Goal: Complete application form: Complete application form

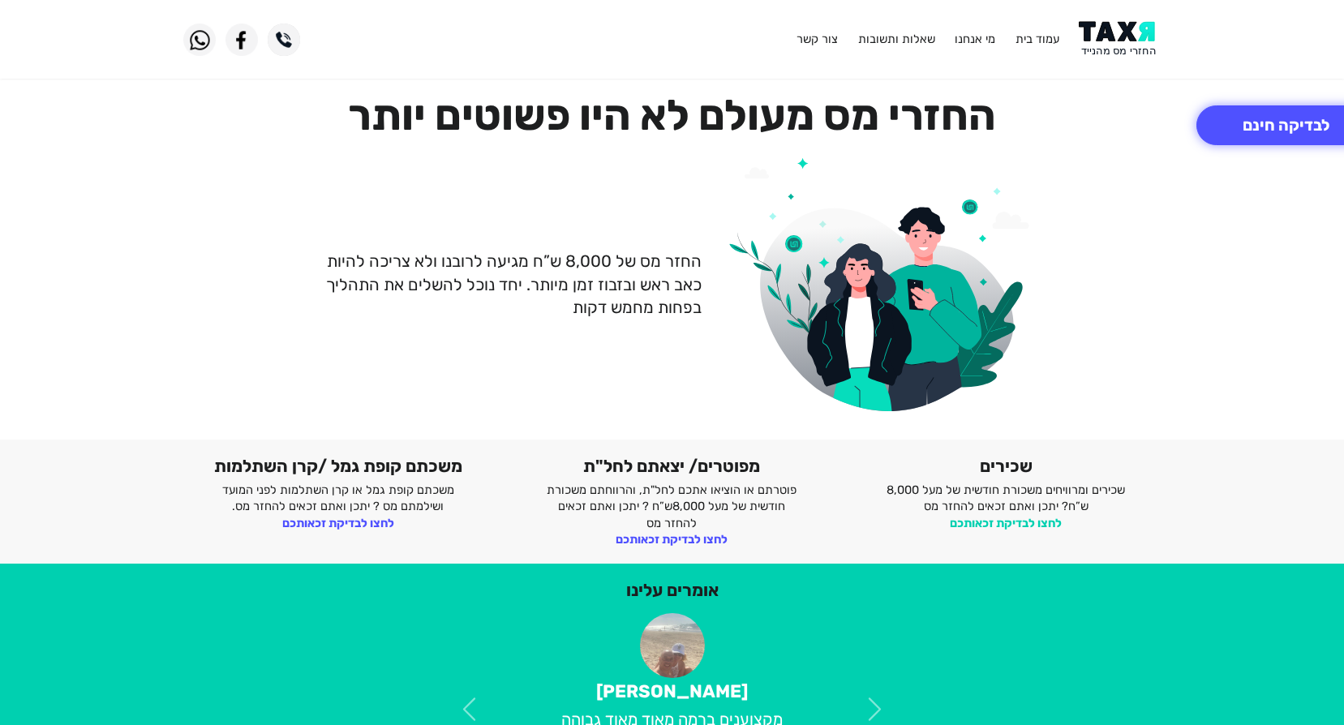
click at [1000, 519] on link "לחצו לבדיקת זכאותכם" at bounding box center [1005, 523] width 112 height 15
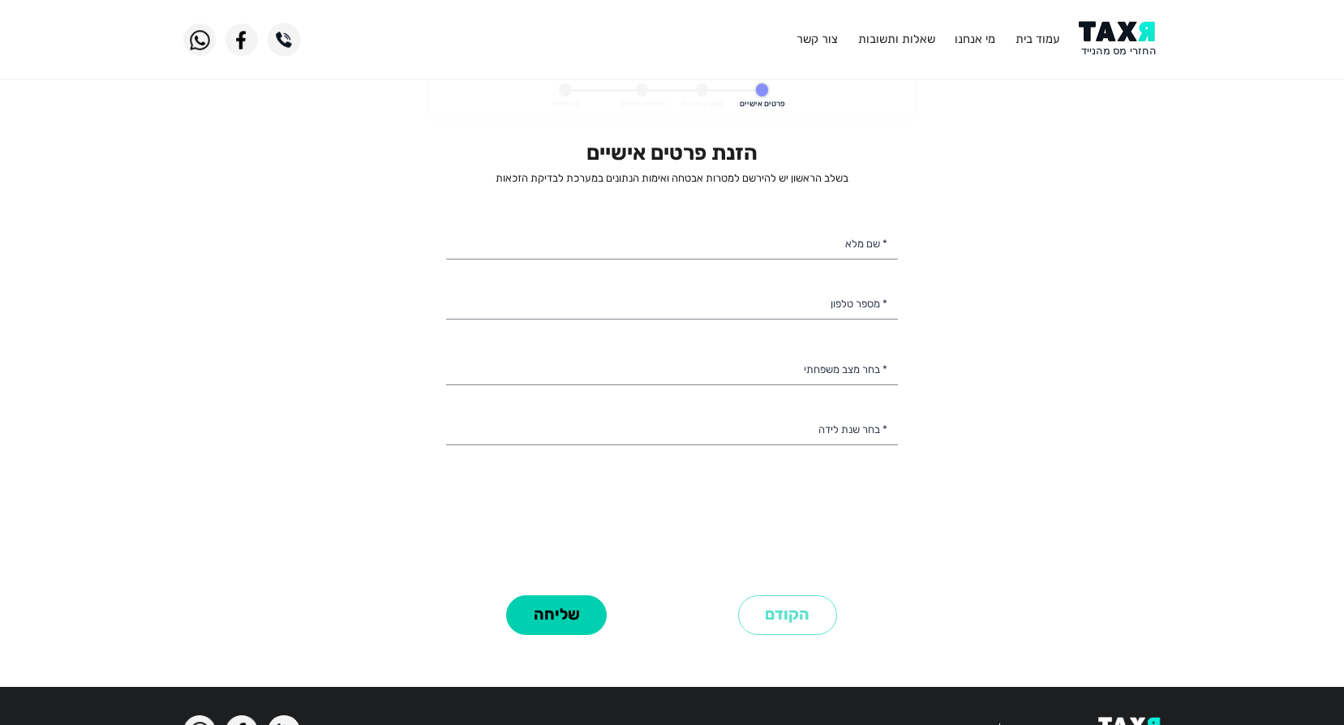
select select
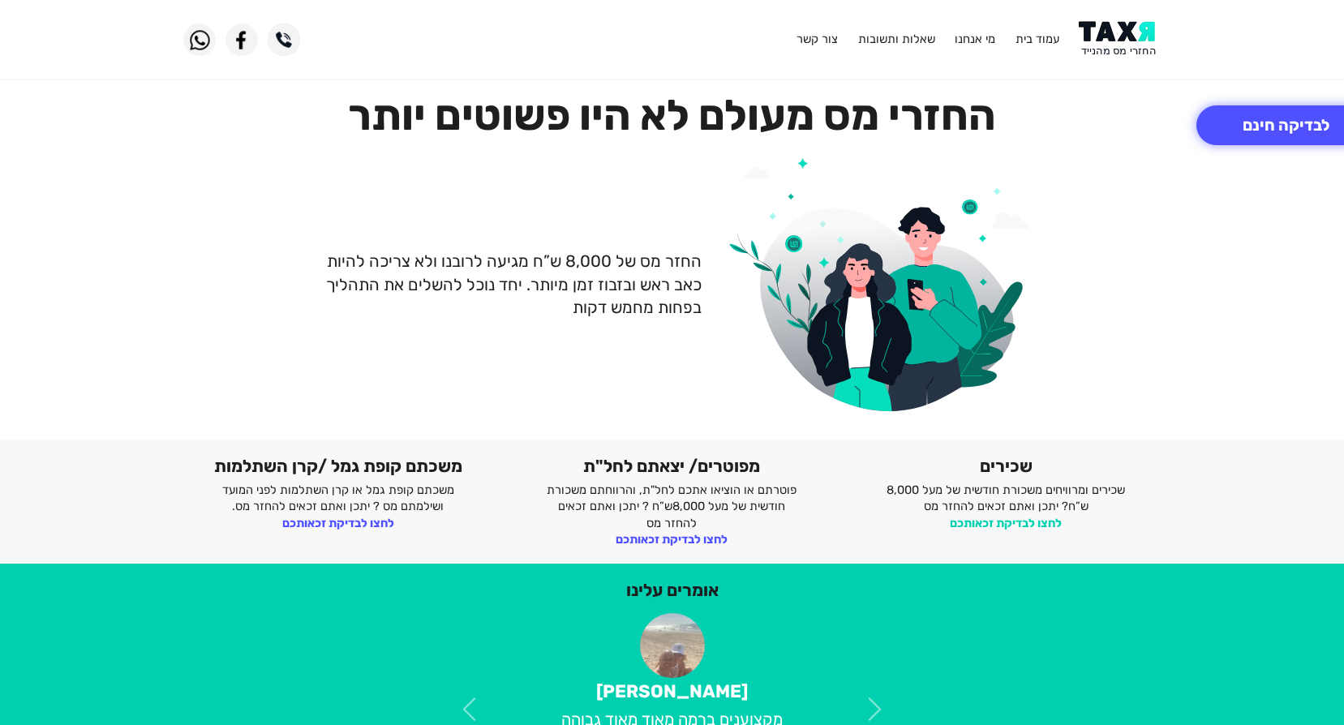
click at [973, 521] on link "לחצו לבדיקת זכאותכם" at bounding box center [1005, 523] width 112 height 15
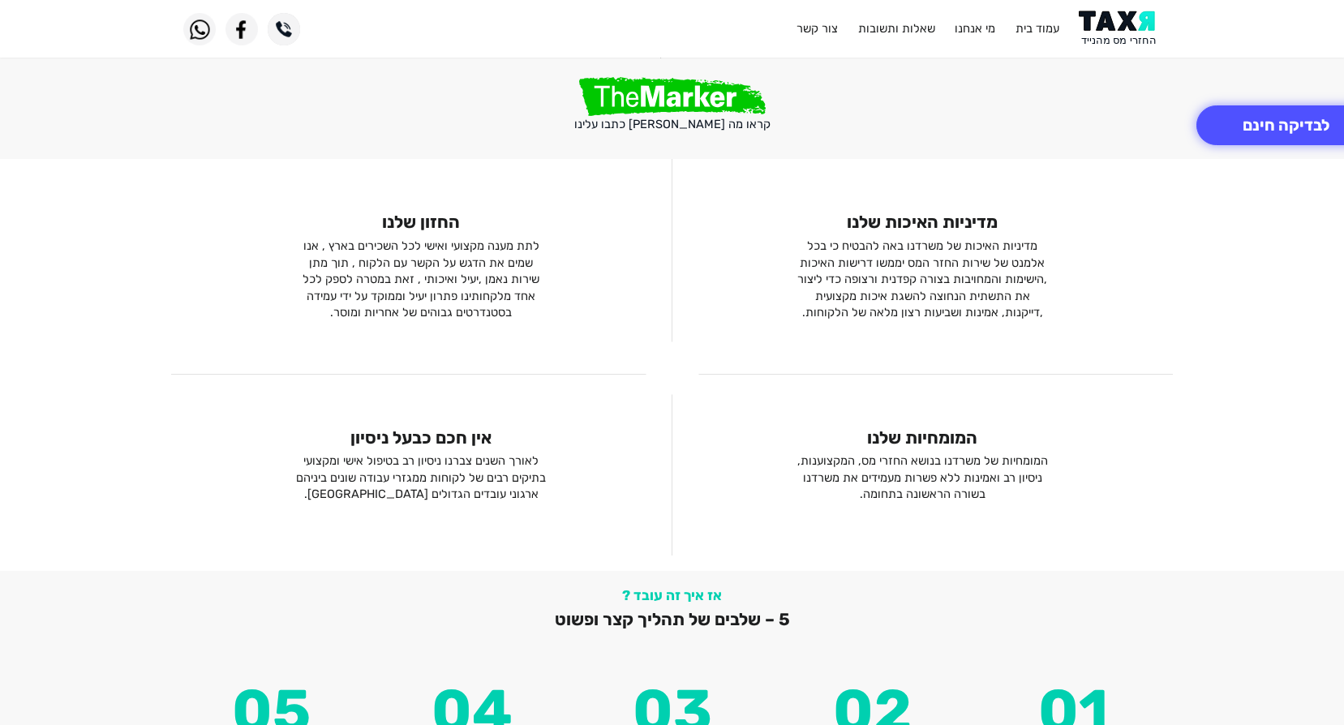
scroll to position [1779, 0]
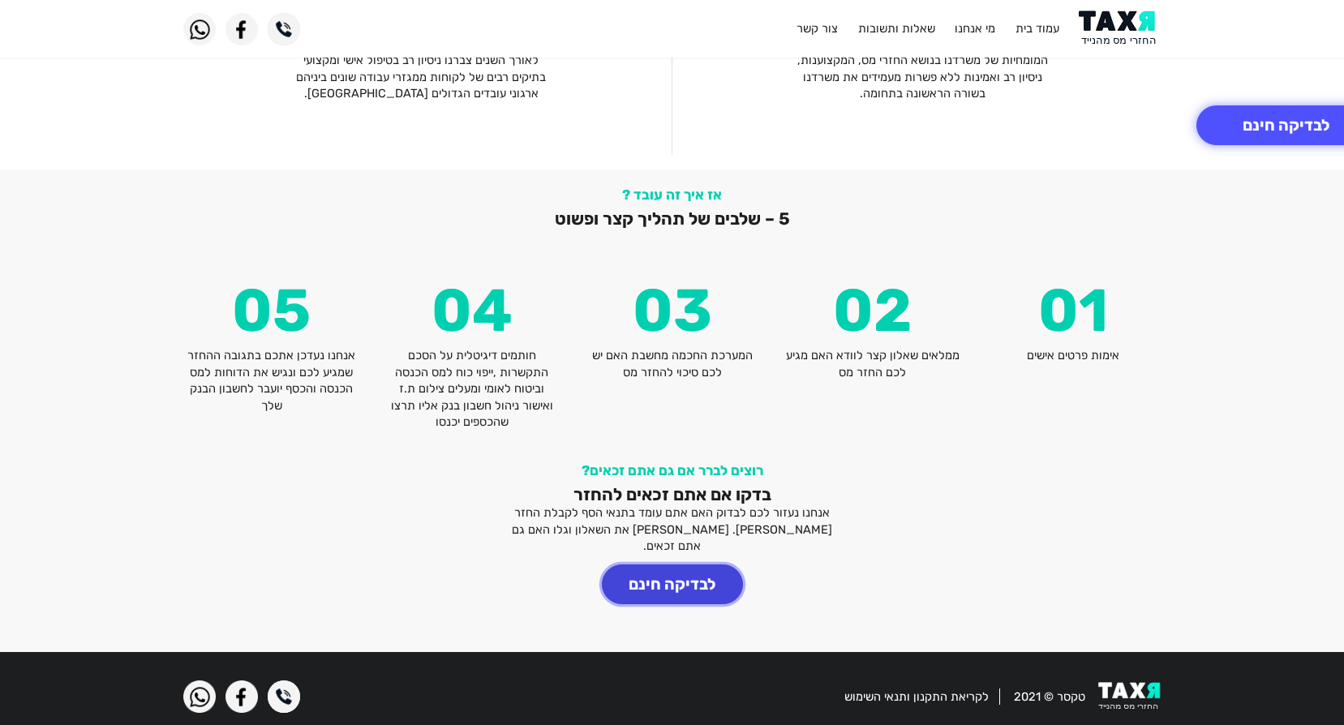
click at [662, 568] on button "לבדיקה חינם" at bounding box center [672, 584] width 141 height 40
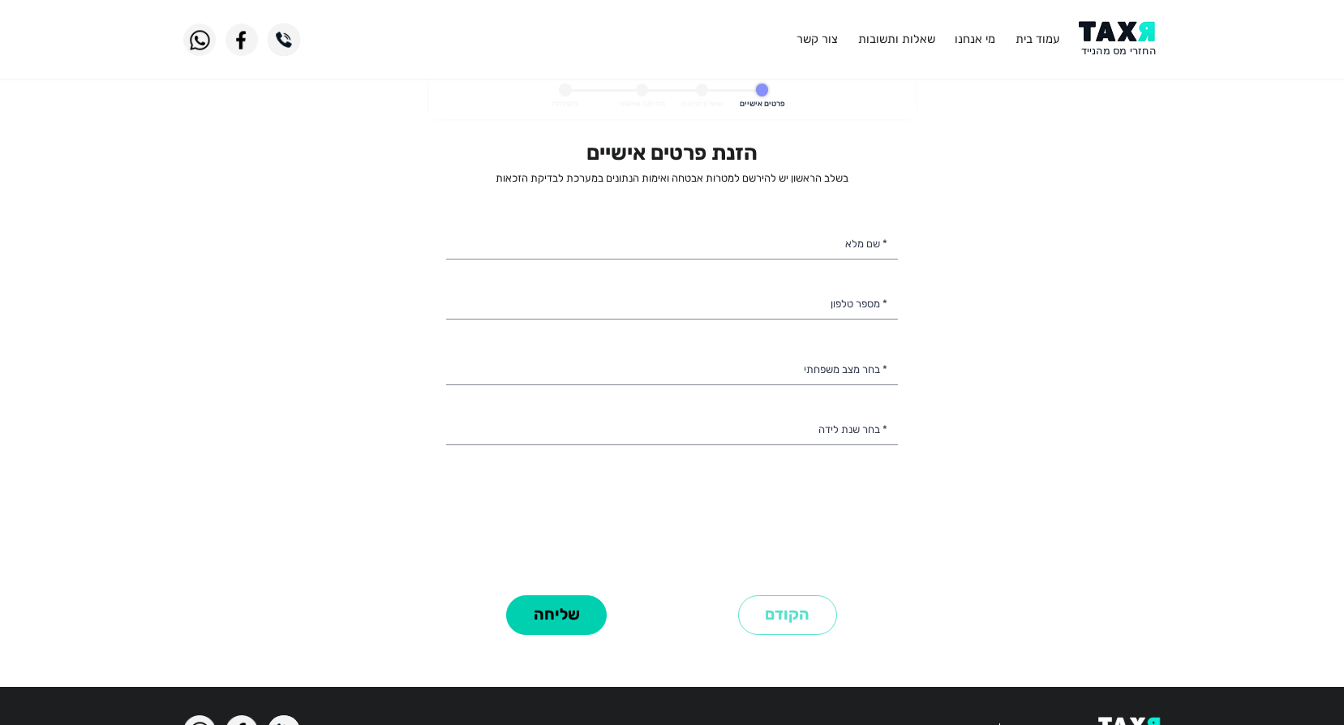
select select
click at [810, 247] on input "* שם מלא" at bounding box center [672, 242] width 452 height 34
click at [948, 292] on personal-details "פרטים אישיים שאלון זכאות חתימה ואישור בהצלחה הזנת פרטים אישיים בשלב הראשון יש ל…" at bounding box center [672, 375] width 1344 height 602
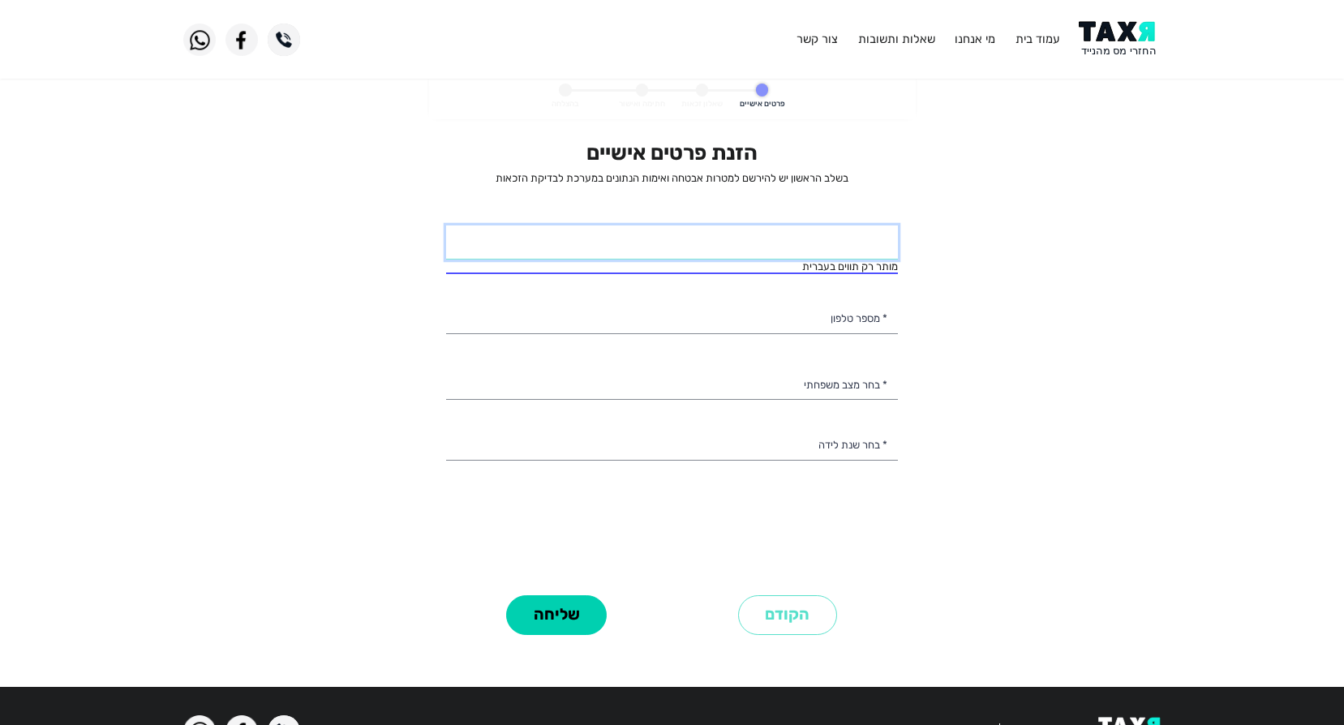
click at [825, 237] on input "* שם מלא" at bounding box center [672, 242] width 452 height 34
type input "דניאלה ברנשטיין"
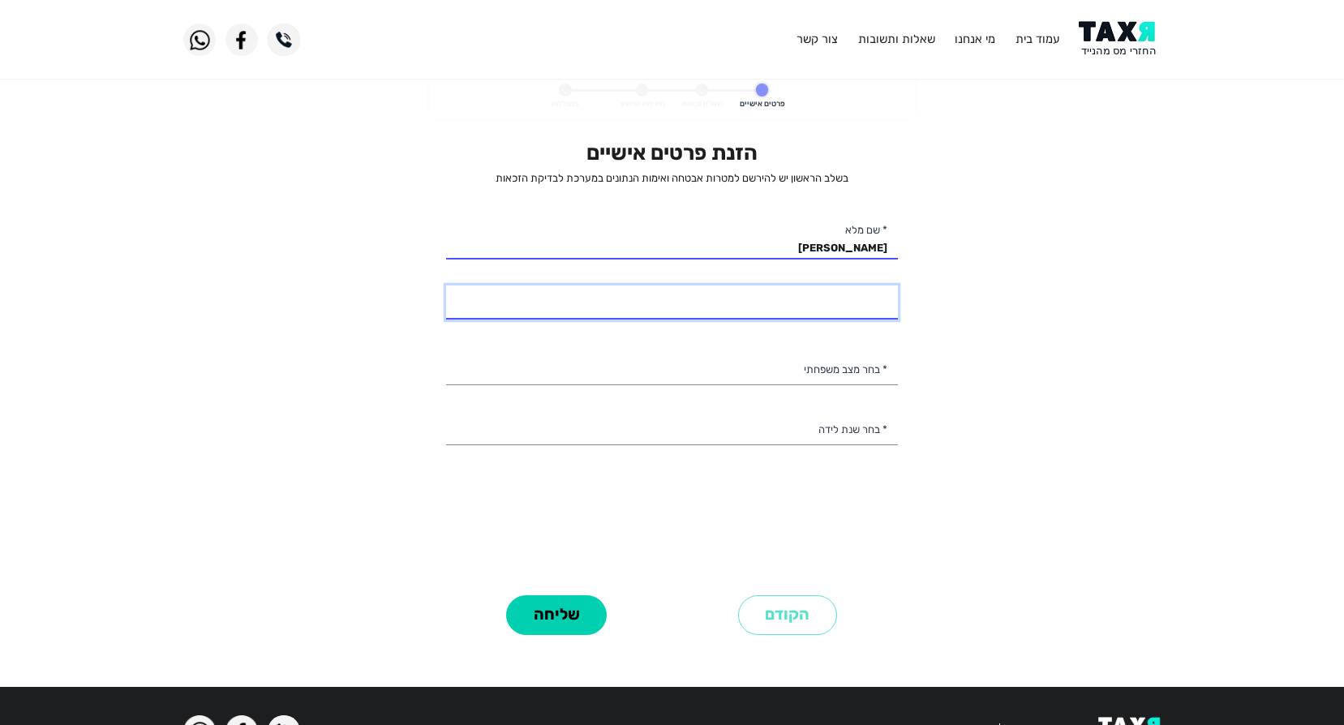
click at [762, 313] on input "* מספר טלפון" at bounding box center [672, 302] width 452 height 34
type input "052-5357541"
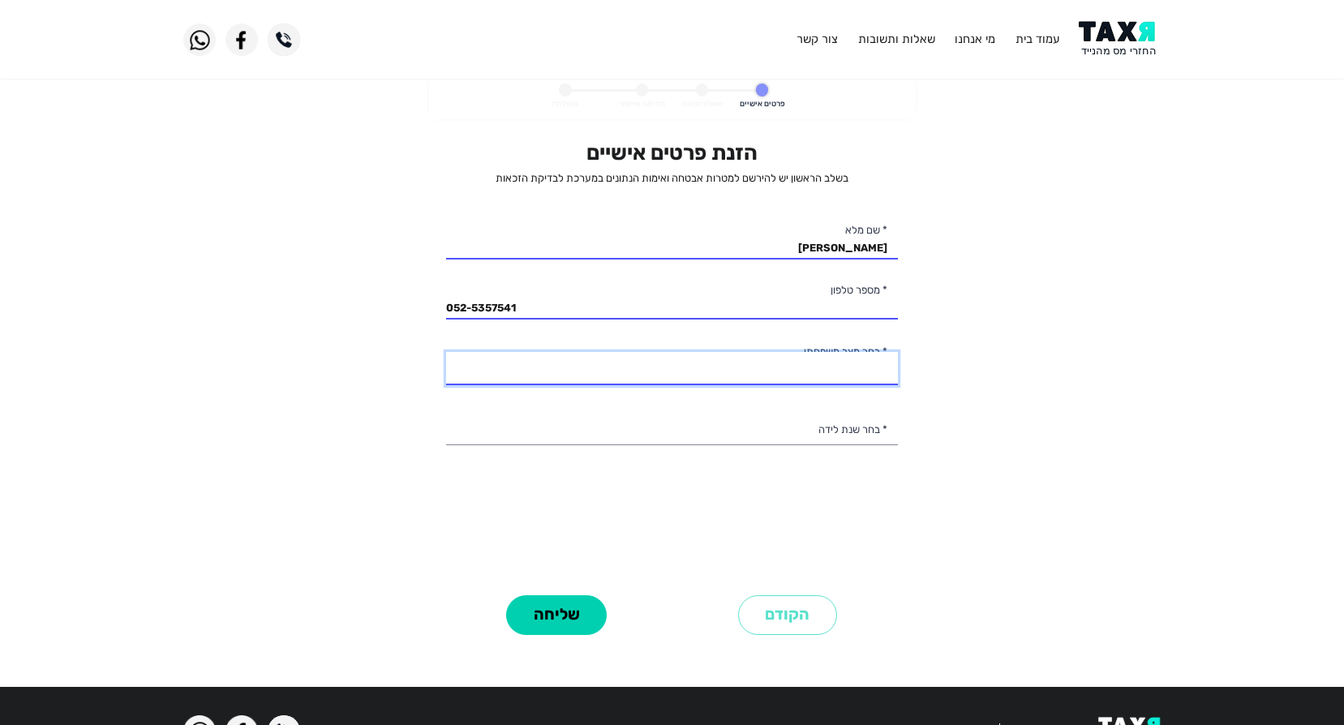
click at [745, 367] on select "רווק/ה נשוי/אה גרוש/ה אלמן/נה" at bounding box center [672, 369] width 452 height 34
select select "3: Divorced"
click at [446, 352] on select "רווק/ה נשוי/אה גרוש/ה אלמן/נה" at bounding box center [672, 369] width 452 height 34
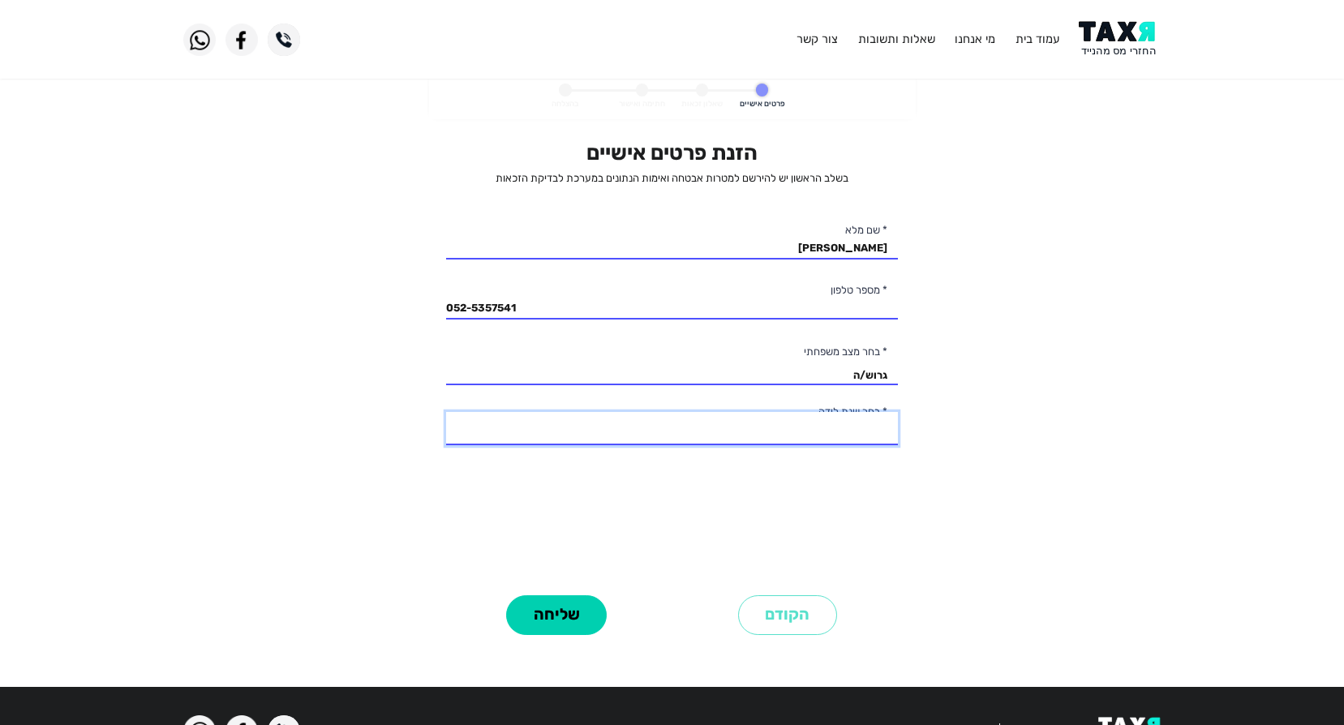
click at [793, 429] on select "2003 2002 2001 2000 1999 1998 1997 1996 1995 1994 1993 1992 1991 1990 1989 1988…" at bounding box center [672, 429] width 452 height 34
select select "35: 1969"
click at [446, 412] on select "2003 2002 2001 2000 1999 1998 1997 1996 1995 1994 1993 1992 1991 1990 1989 1988…" at bounding box center [672, 429] width 452 height 34
click at [909, 495] on div "הזנת פרטים אישיים בשלב הראשון יש להירשם למטרות אבטחה ואימות הנתונים במערכת לבדי…" at bounding box center [672, 389] width 476 height 499
click at [555, 609] on button "שליחה" at bounding box center [556, 615] width 101 height 40
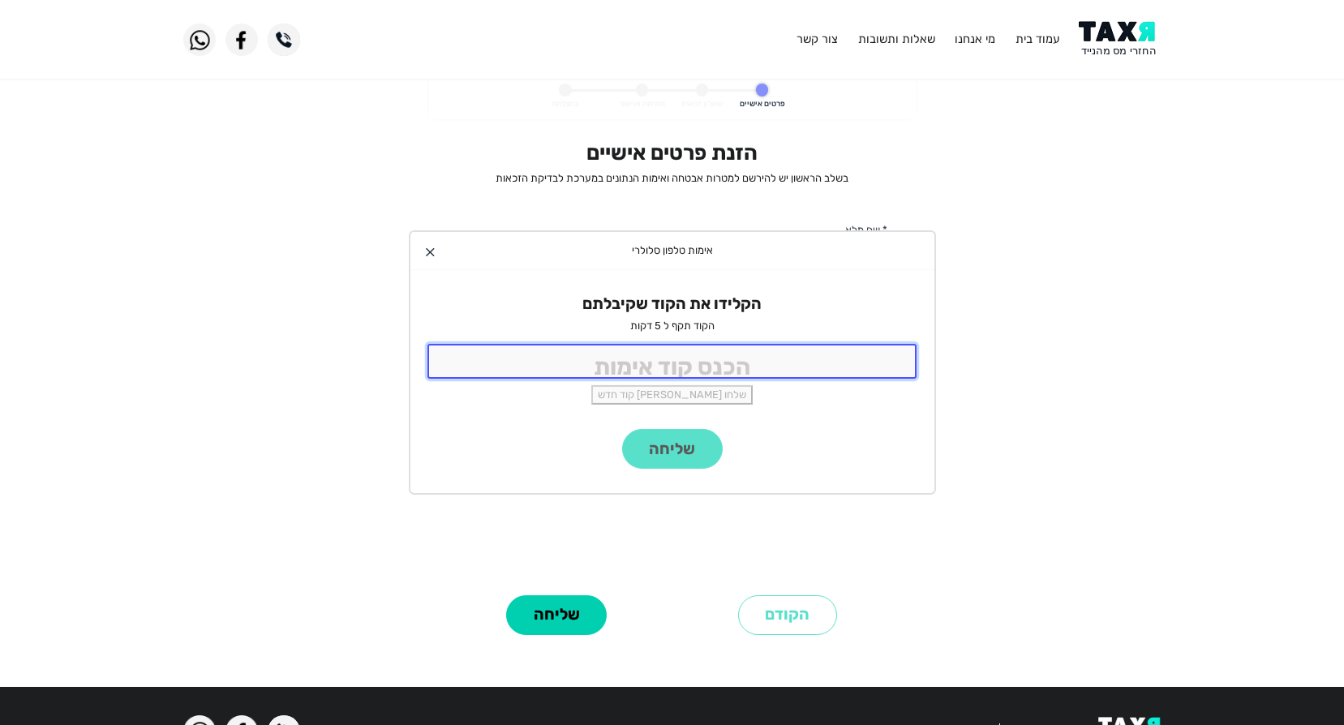
click at [830, 366] on input "tel" at bounding box center [672, 361] width 490 height 35
type input "2487"
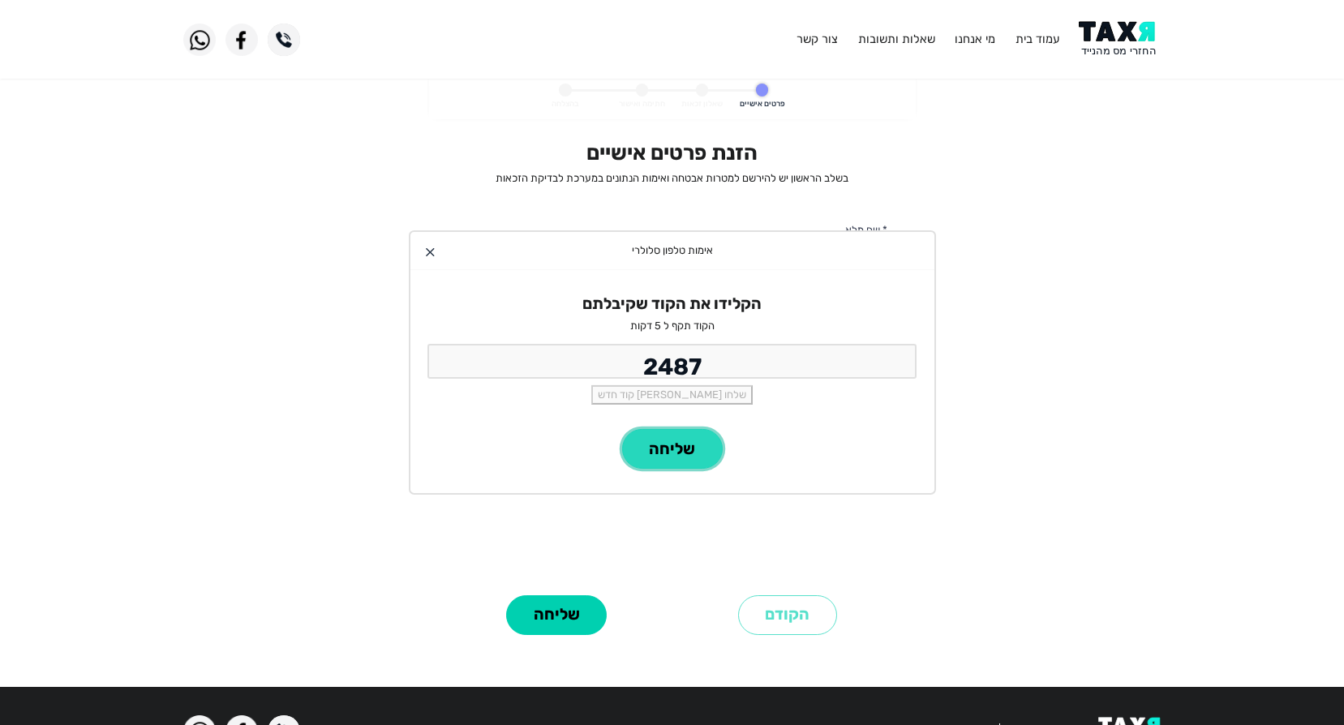
click at [692, 452] on button "שליחה" at bounding box center [672, 449] width 101 height 40
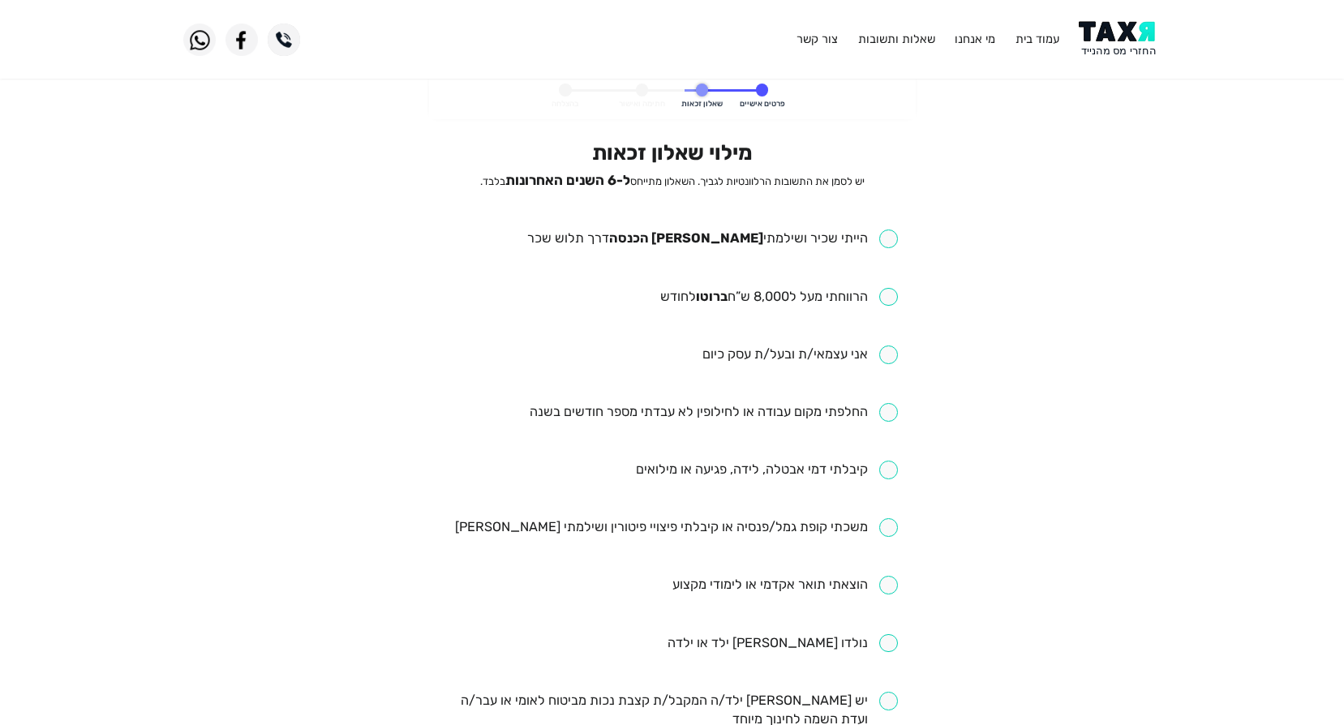
click at [893, 235] on input "checkbox" at bounding box center [712, 238] width 371 height 19
checkbox input "true"
click at [892, 532] on input "checkbox" at bounding box center [676, 527] width 443 height 19
checkbox input "true"
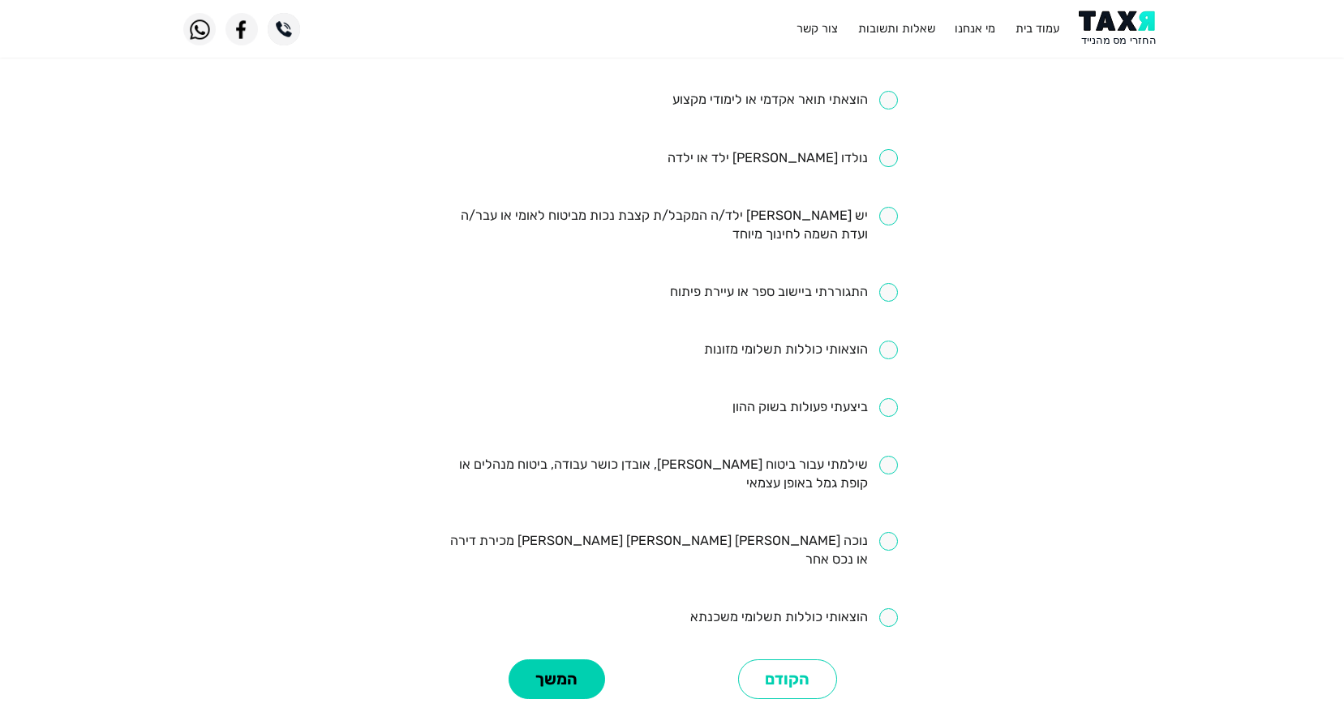
scroll to position [486, 0]
click at [555, 658] on button "המשך" at bounding box center [556, 678] width 96 height 40
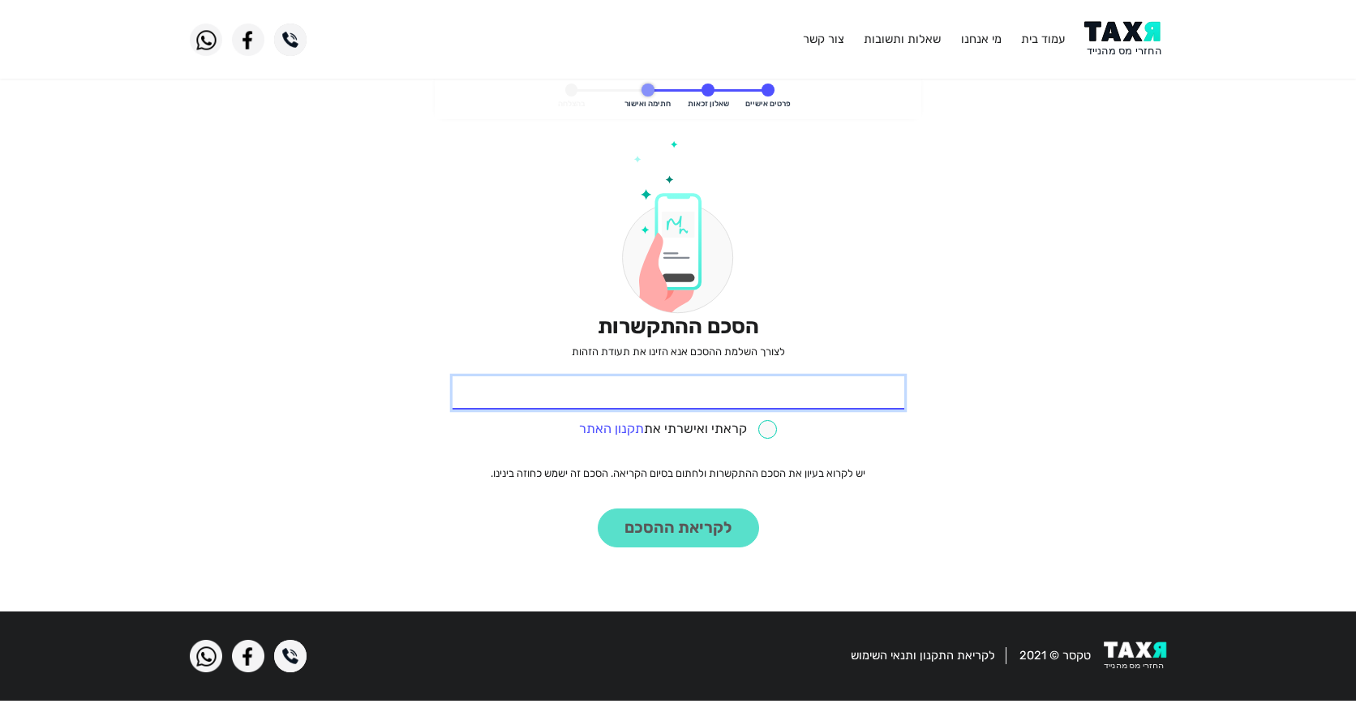
click at [739, 396] on input "* תעודת זהות" at bounding box center [678, 393] width 452 height 34
type input "17483371"
click at [759, 429] on input "checkbox" at bounding box center [678, 429] width 198 height 19
checkbox input "true"
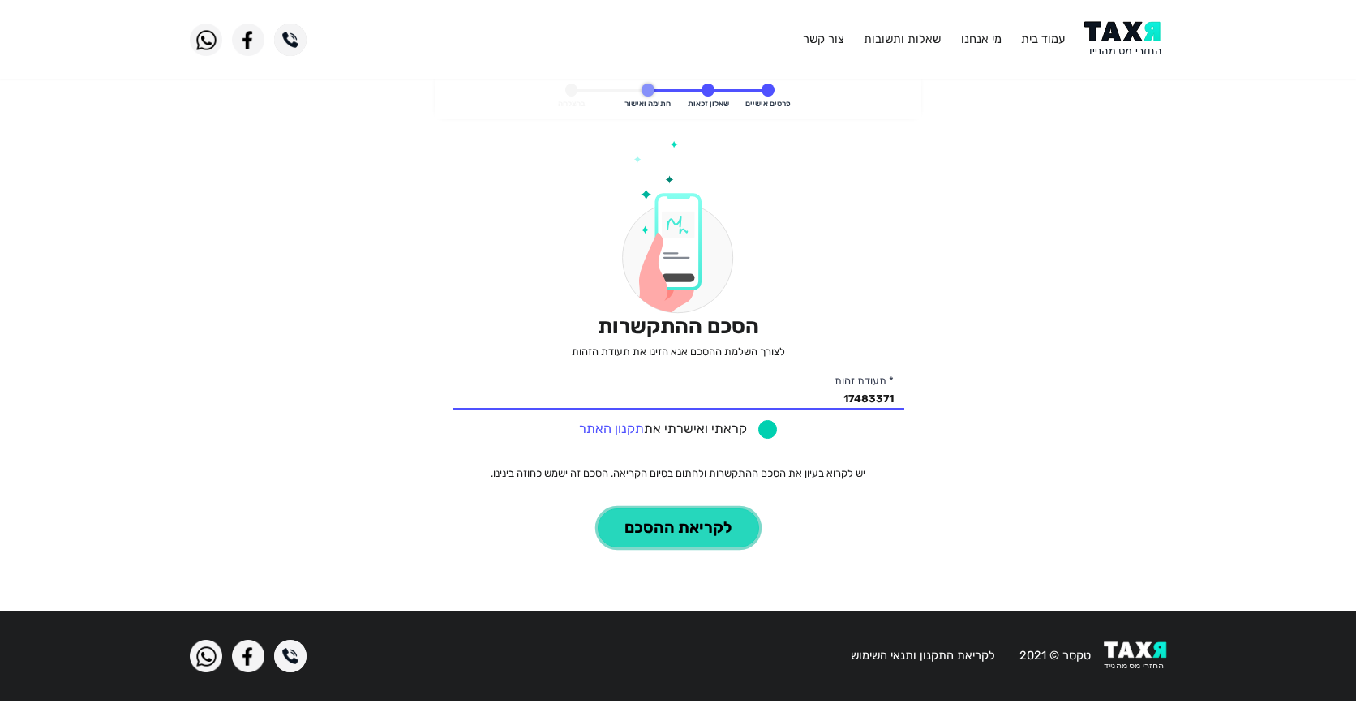
click at [669, 525] on button "לקריאת ההסכם" at bounding box center [678, 528] width 161 height 40
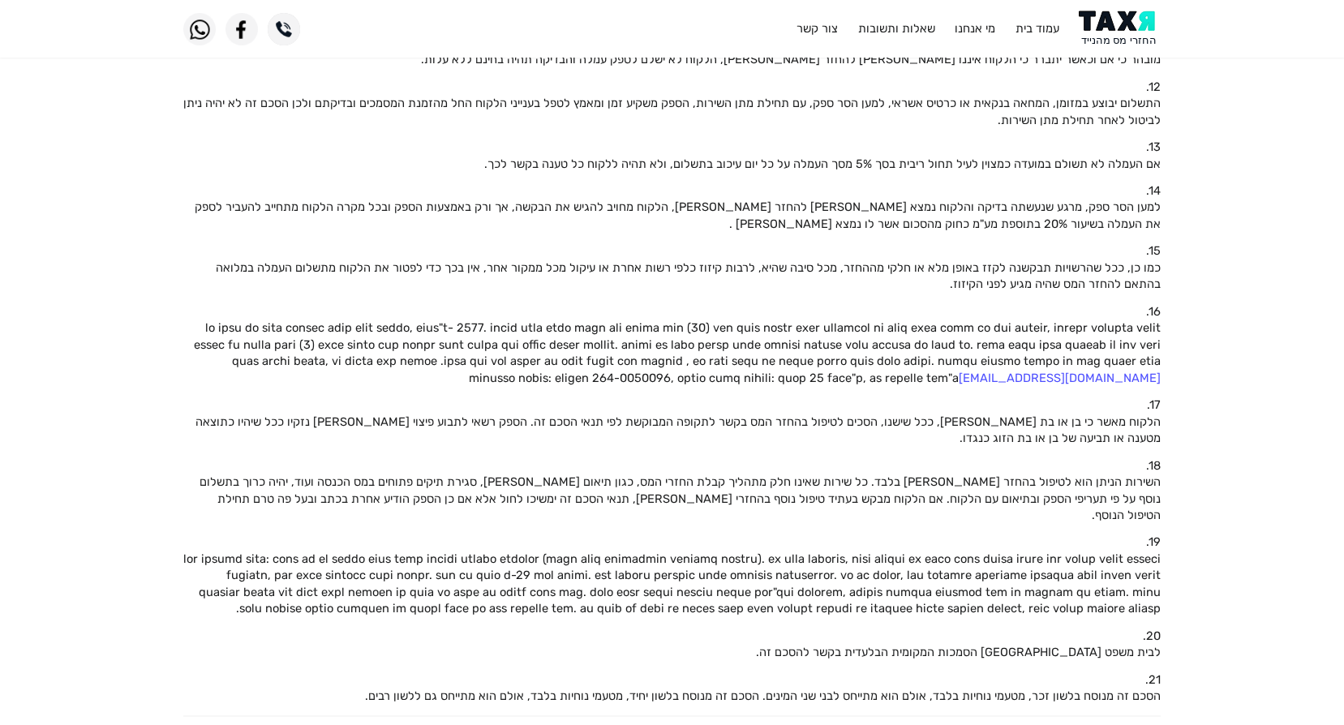
scroll to position [1048, 0]
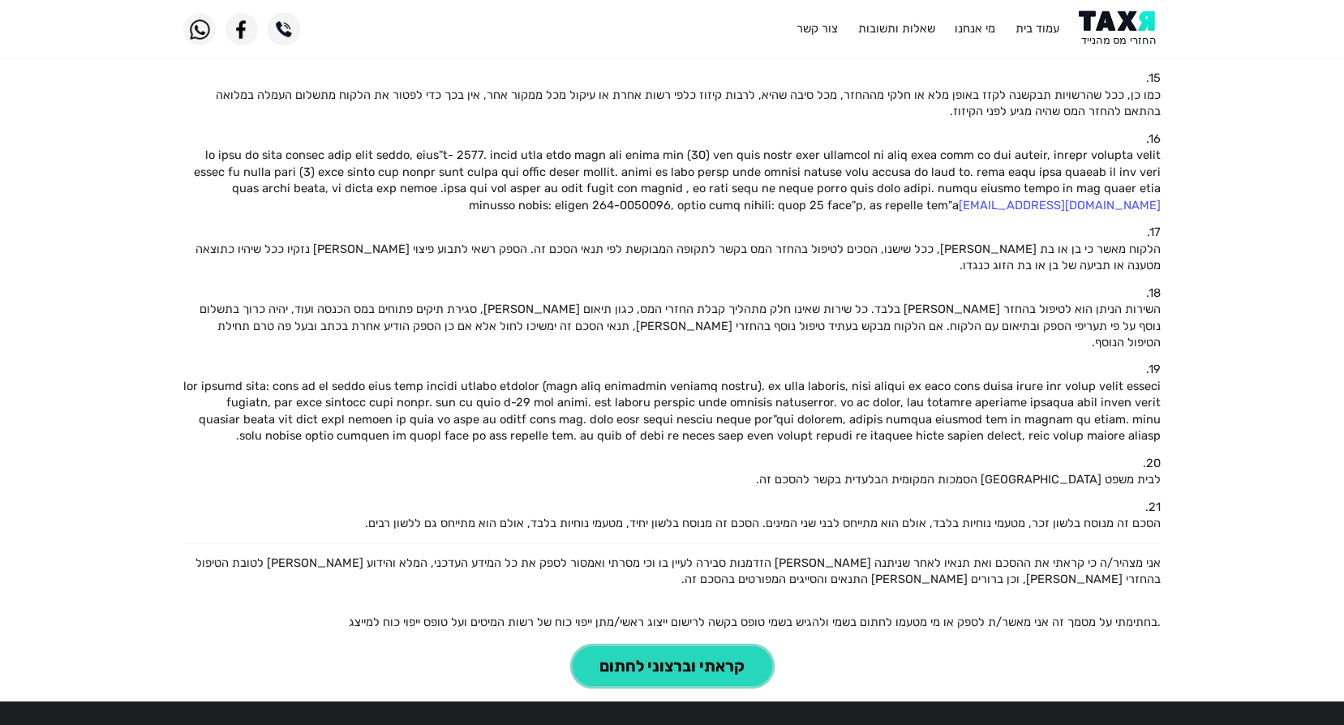
drag, startPoint x: 649, startPoint y: 600, endPoint x: 858, endPoint y: 593, distance: 209.3
click at [858, 646] on div "קראתי וברצוני לחתום" at bounding box center [671, 666] width 1001 height 40
click at [661, 646] on button "קראתי וברצוני לחתום" at bounding box center [671, 666] width 199 height 40
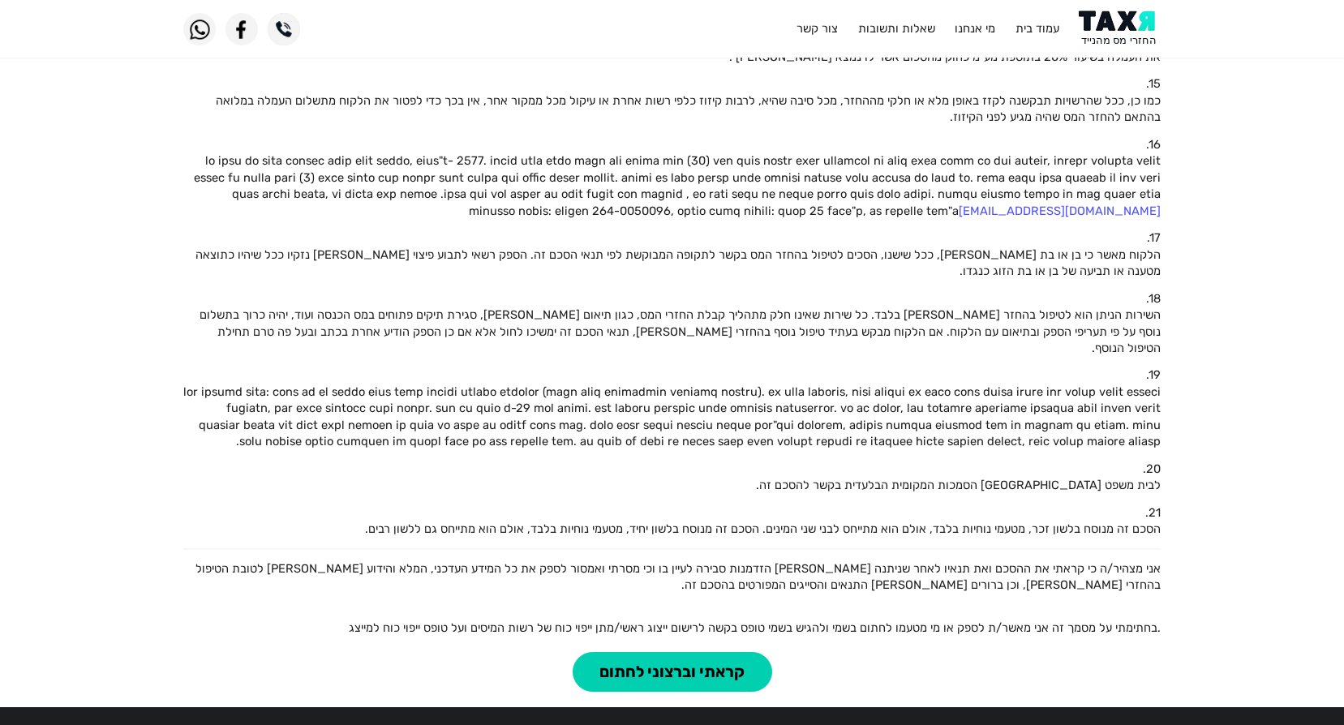
scroll to position [1048, 0]
